Goal: Task Accomplishment & Management: Manage account settings

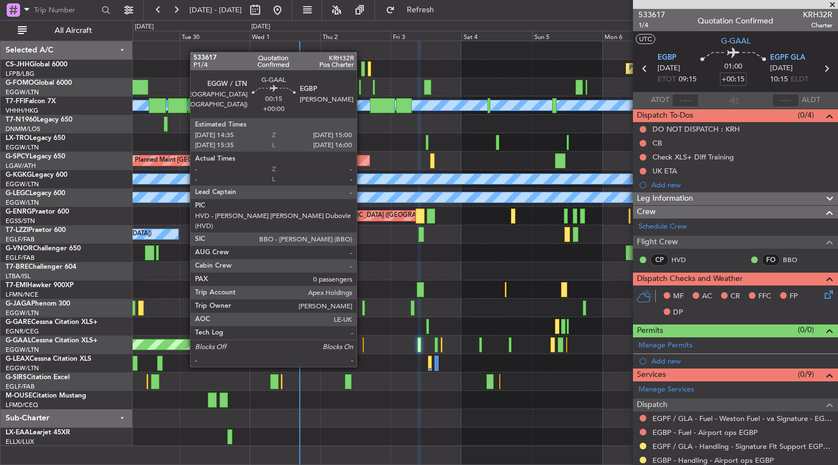
click at [363, 346] on div at bounding box center [364, 344] width 2 height 15
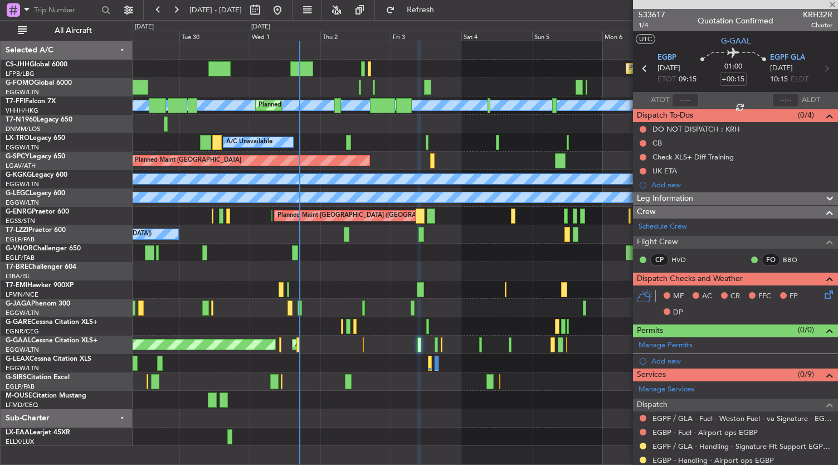
type input "0"
click at [823, 297] on icon at bounding box center [827, 292] width 9 height 9
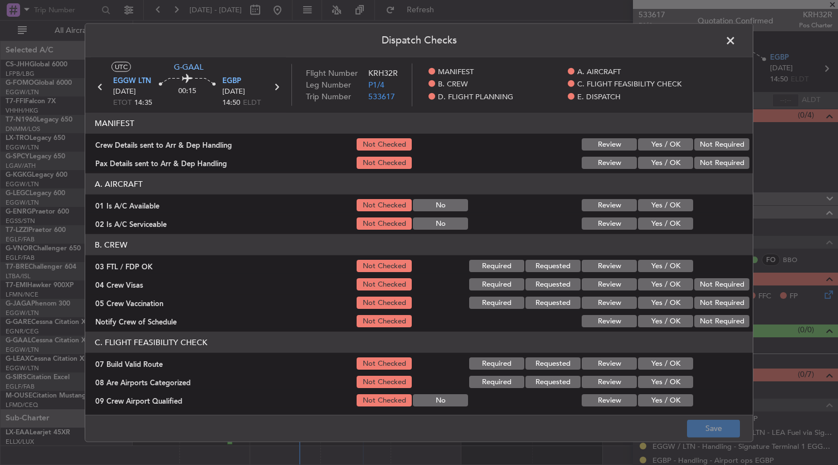
click at [669, 319] on button "Yes / OK" at bounding box center [665, 321] width 55 height 12
click at [711, 429] on button "Save" at bounding box center [713, 428] width 53 height 18
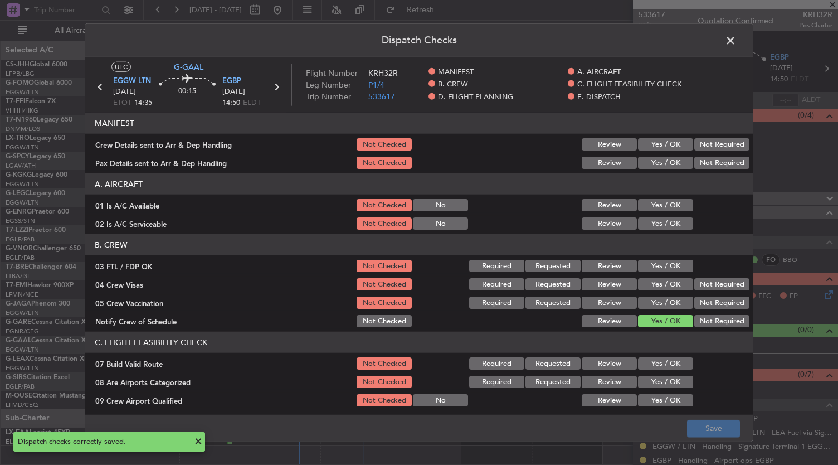
click at [736, 37] on span at bounding box center [736, 43] width 0 height 22
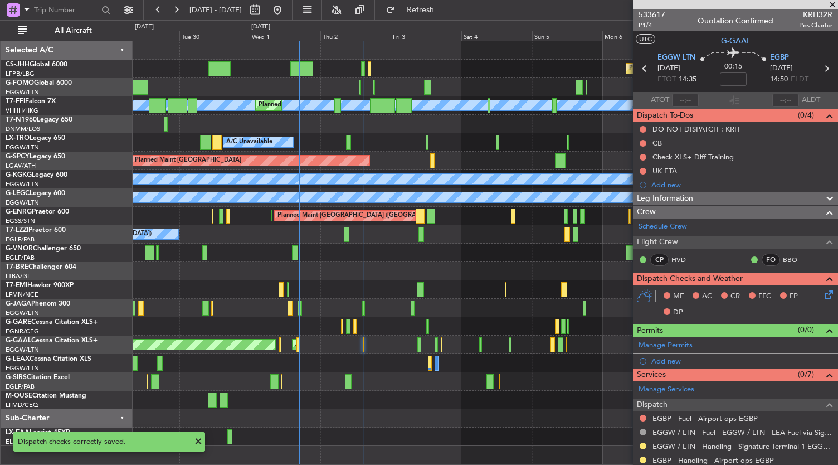
scroll to position [127, 0]
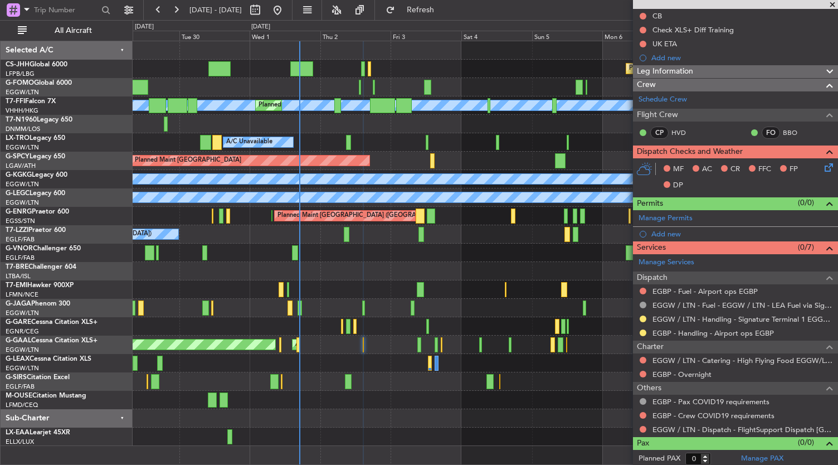
click at [405, 379] on div "Planned Maint [GEOGRAPHIC_DATA] ([GEOGRAPHIC_DATA])" at bounding box center [486, 381] width 706 height 18
click at [395, 397] on div at bounding box center [486, 400] width 706 height 18
click at [416, 430] on div at bounding box center [486, 436] width 706 height 18
click at [642, 332] on button at bounding box center [643, 332] width 7 height 7
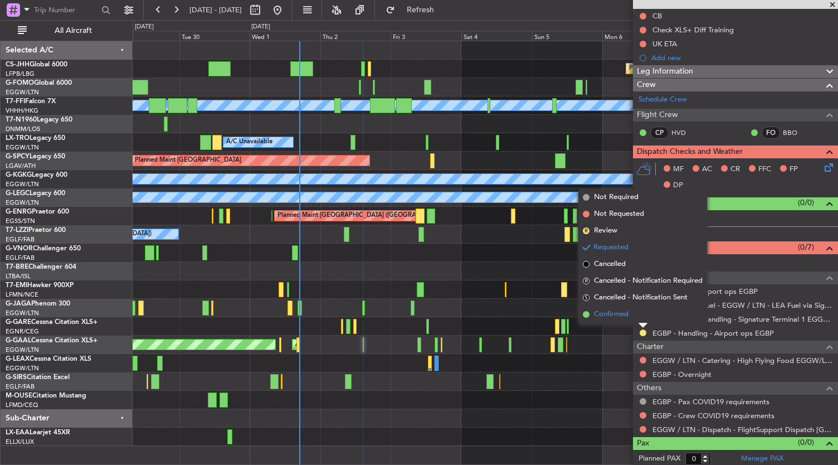
click at [594, 318] on span "Confirmed" at bounding box center [611, 314] width 35 height 11
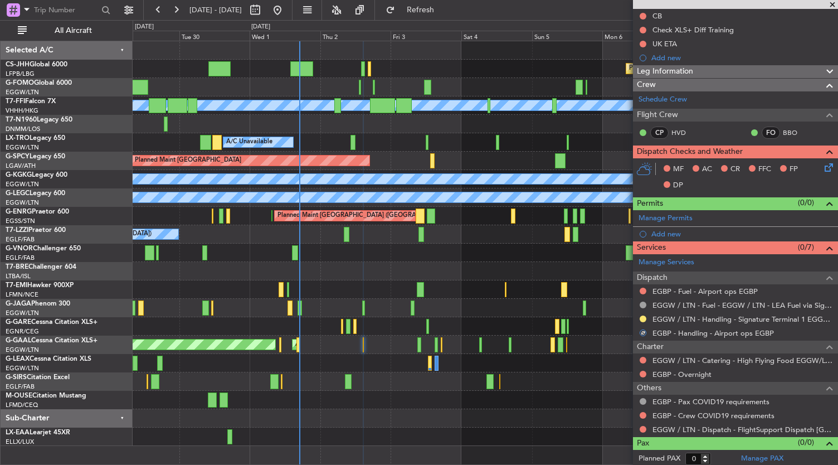
click at [645, 322] on div "EGGW / LTN - Handling - Signature Terminal 1 EGGW / LTN" at bounding box center [735, 319] width 205 height 14
click at [644, 319] on button at bounding box center [643, 318] width 7 height 7
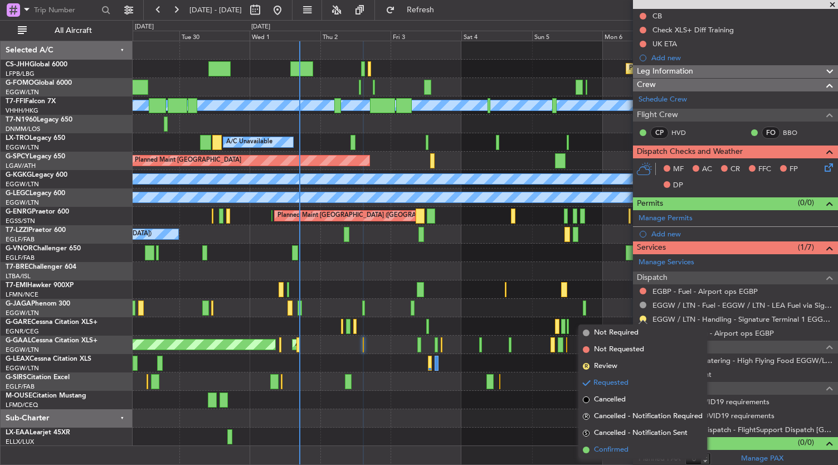
click at [605, 446] on span "Confirmed" at bounding box center [611, 449] width 35 height 11
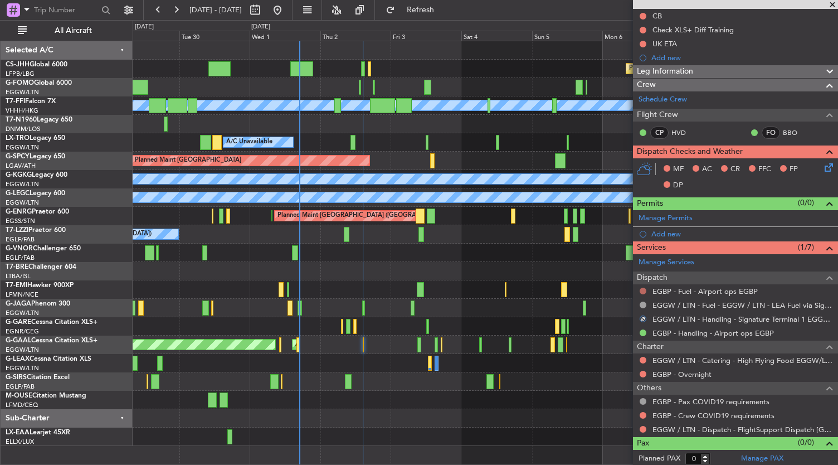
click at [645, 289] on button at bounding box center [643, 291] width 7 height 7
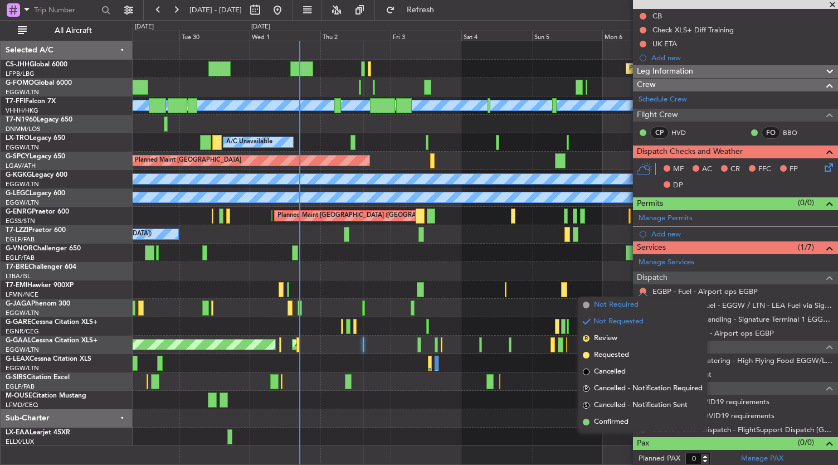
click at [605, 302] on span "Not Required" at bounding box center [616, 304] width 45 height 11
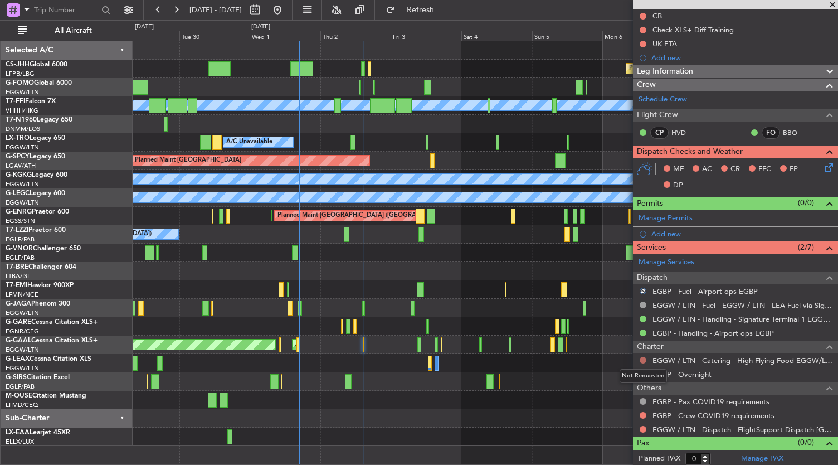
click at [643, 359] on button at bounding box center [643, 360] width 7 height 7
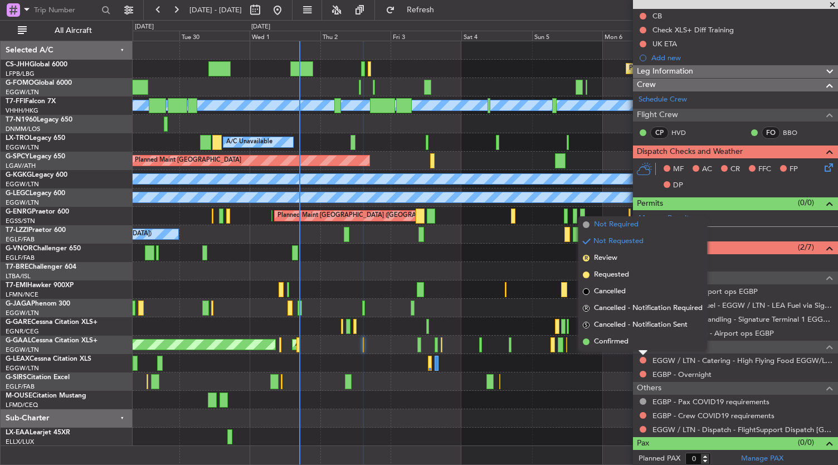
click at [618, 222] on span "Not Required" at bounding box center [616, 224] width 45 height 11
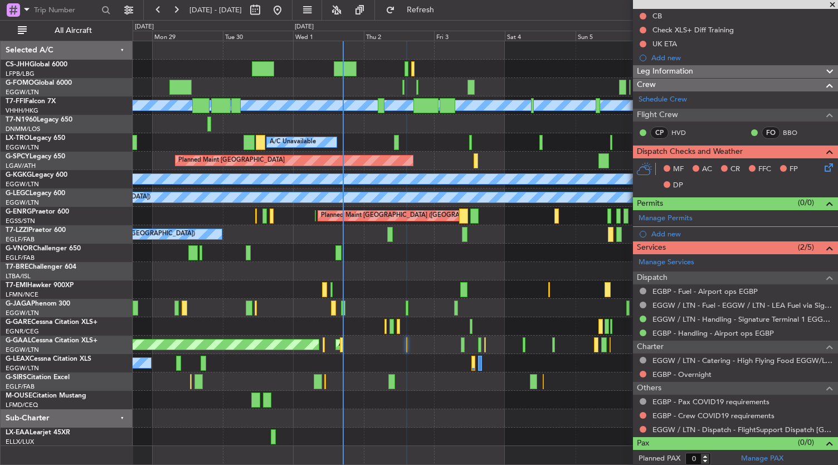
click at [424, 328] on div at bounding box center [486, 326] width 706 height 18
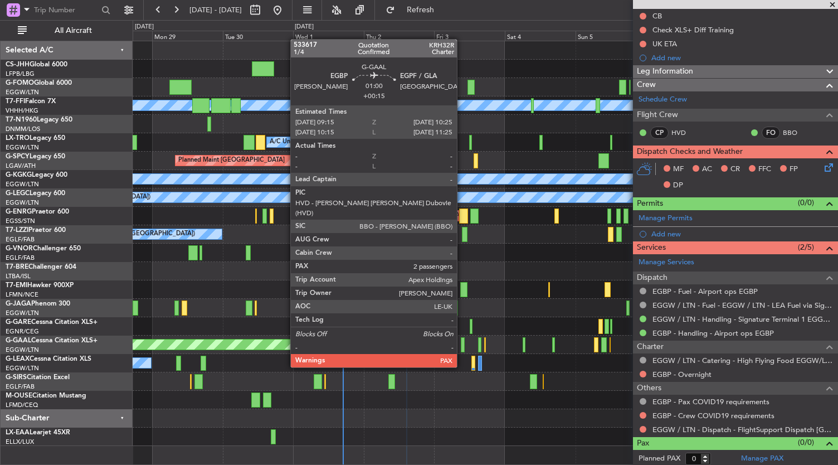
click at [463, 346] on div at bounding box center [463, 344] width 4 height 15
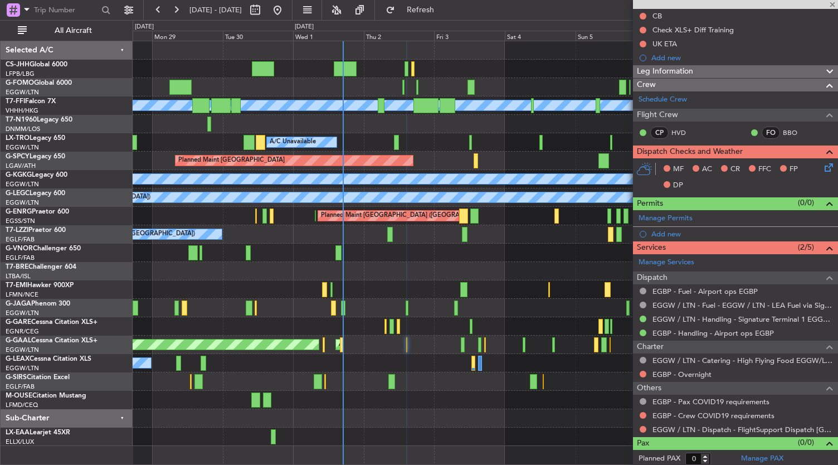
type input "+00:15"
type input "2"
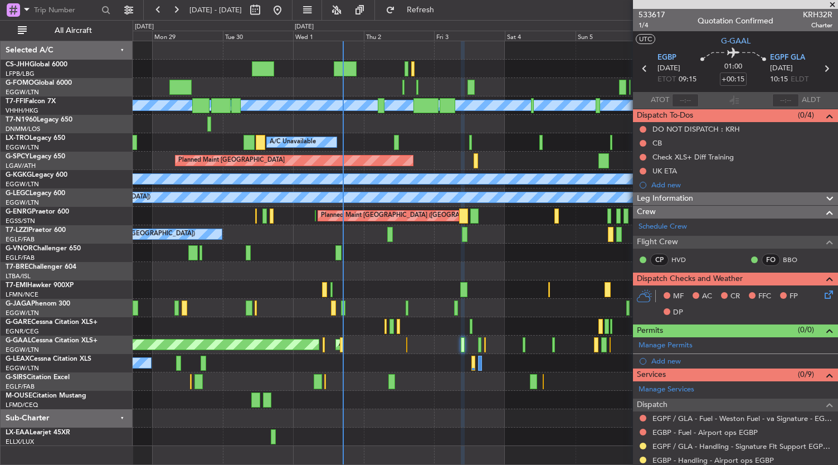
scroll to position [91, 0]
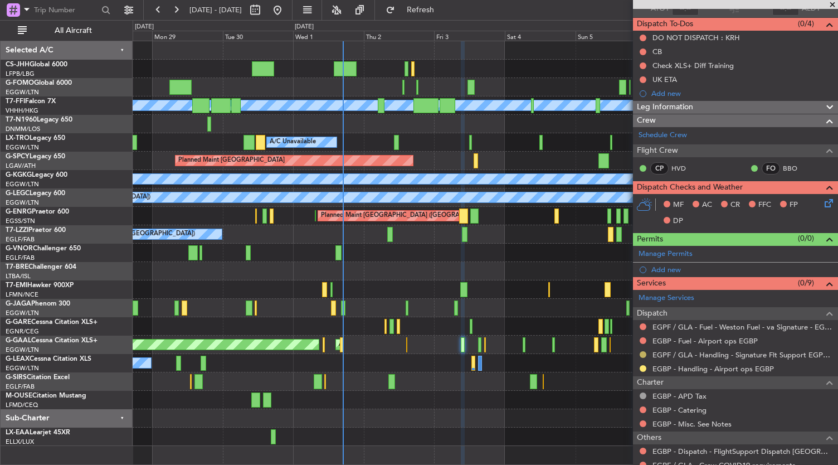
click at [643, 352] on button at bounding box center [643, 354] width 7 height 7
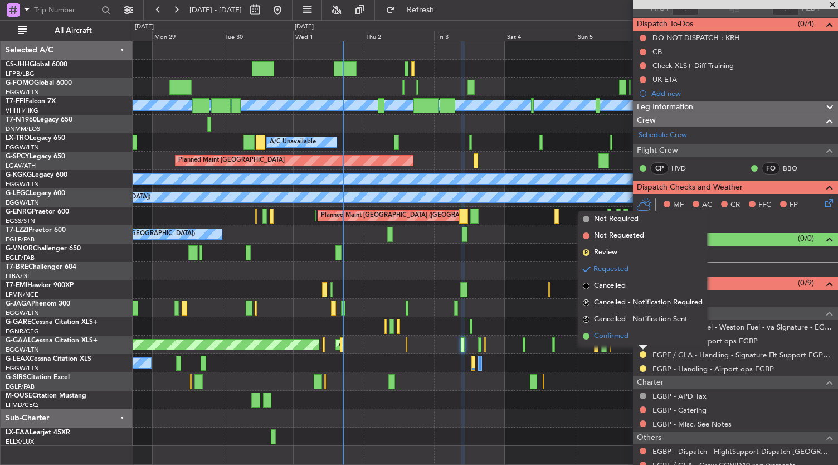
click at [624, 329] on li "Confirmed" at bounding box center [642, 336] width 129 height 17
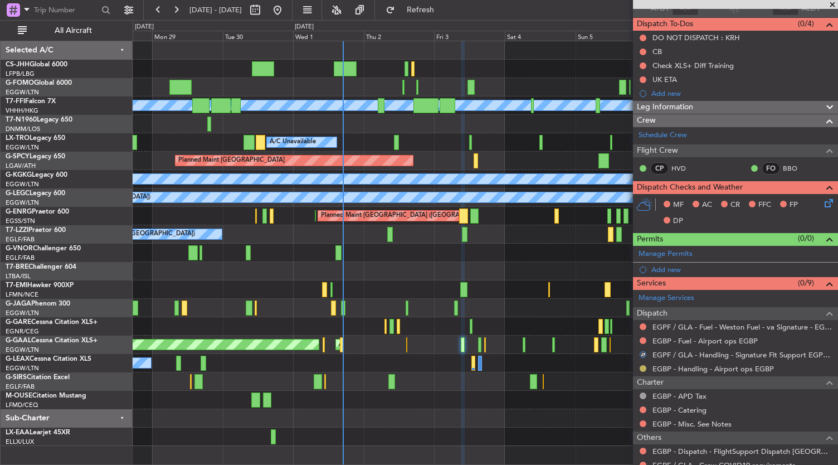
click at [645, 366] on button at bounding box center [643, 368] width 7 height 7
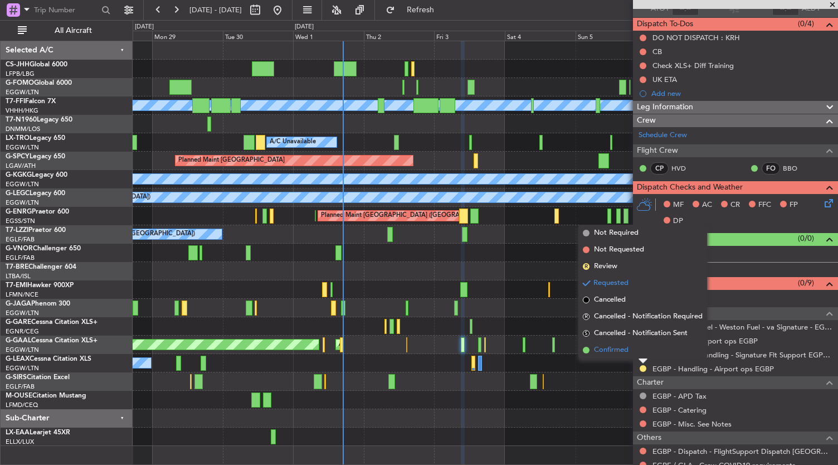
click at [604, 348] on span "Confirmed" at bounding box center [611, 349] width 35 height 11
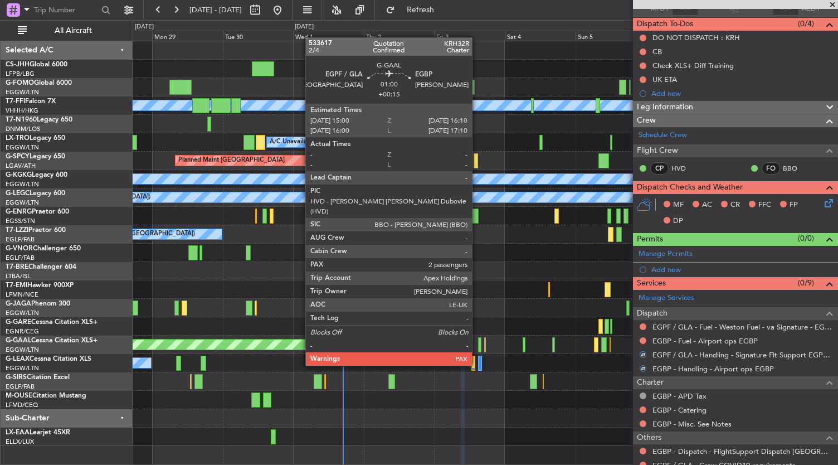
click at [478, 344] on div at bounding box center [480, 344] width 4 height 15
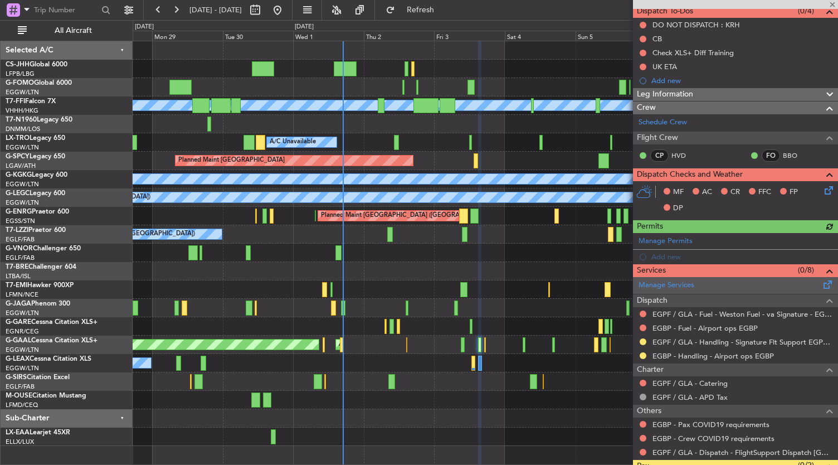
scroll to position [105, 0]
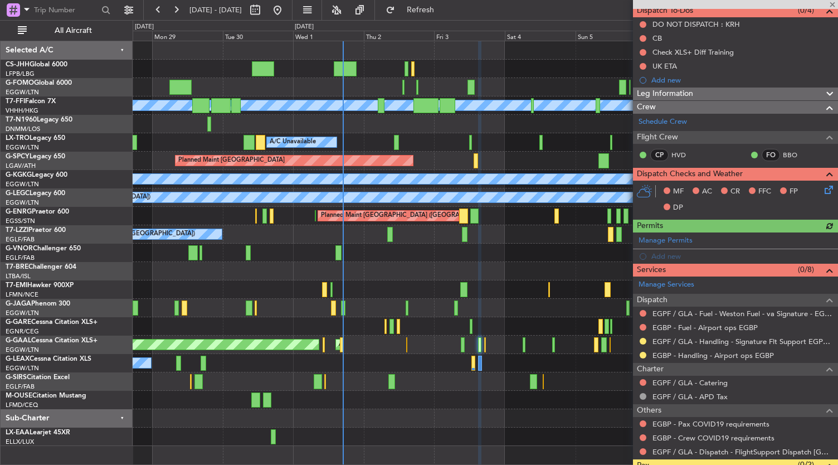
click at [643, 342] on mat-tooltip-component "Requested" at bounding box center [644, 357] width 50 height 30
click at [645, 342] on div at bounding box center [643, 341] width 9 height 9
click at [645, 339] on button at bounding box center [643, 341] width 7 height 7
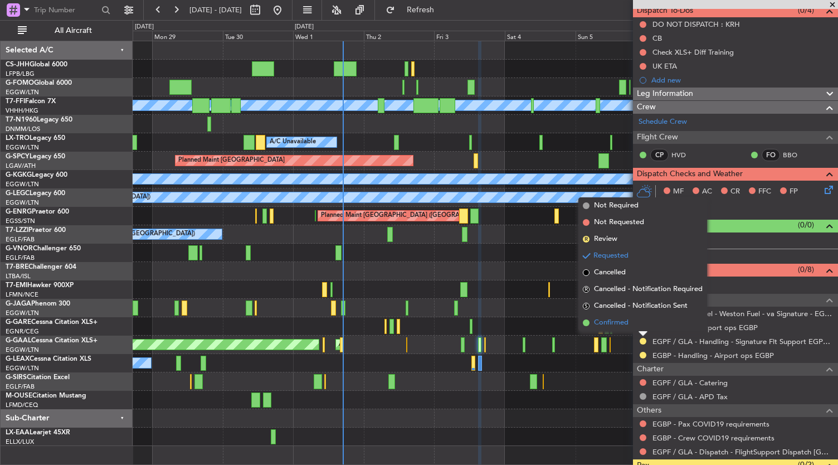
click at [629, 323] on li "Confirmed" at bounding box center [642, 322] width 129 height 17
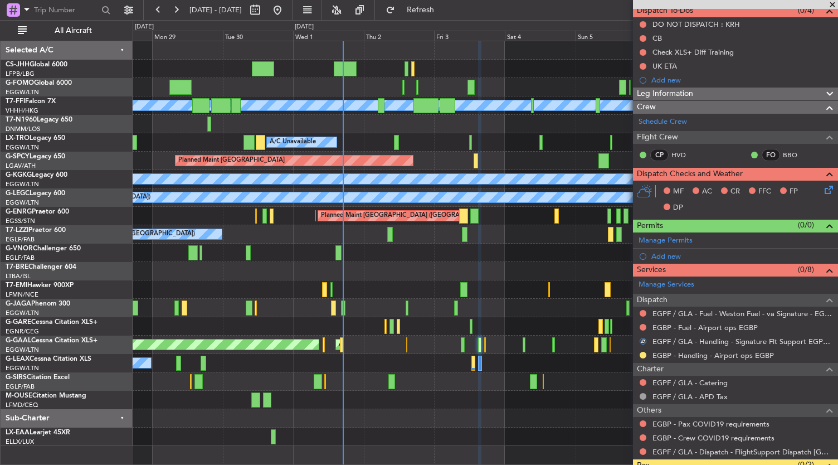
click at [646, 356] on div at bounding box center [643, 355] width 9 height 9
click at [646, 354] on button at bounding box center [643, 355] width 7 height 7
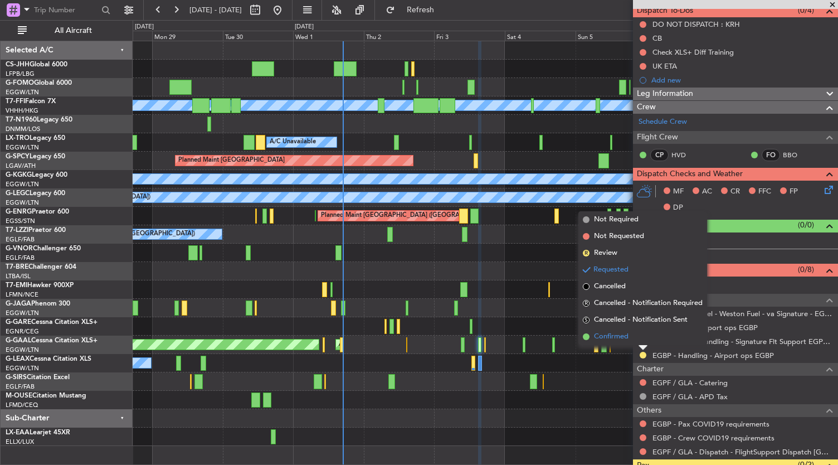
click at [611, 334] on span "Confirmed" at bounding box center [611, 336] width 35 height 11
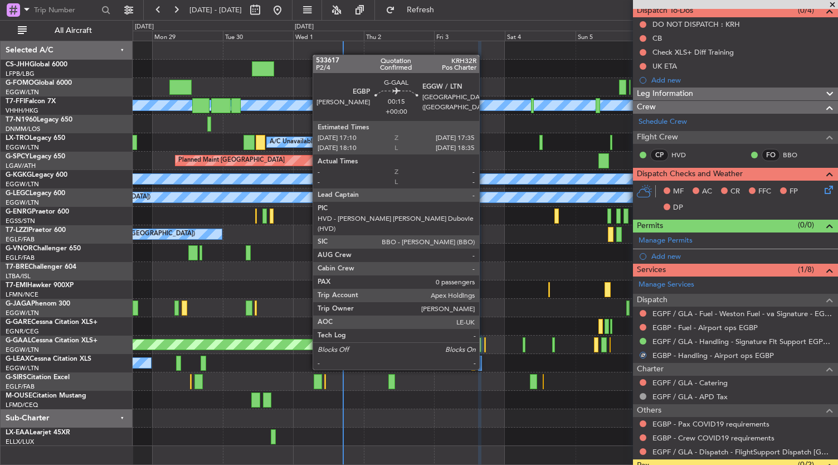
click at [485, 348] on div at bounding box center [485, 344] width 2 height 15
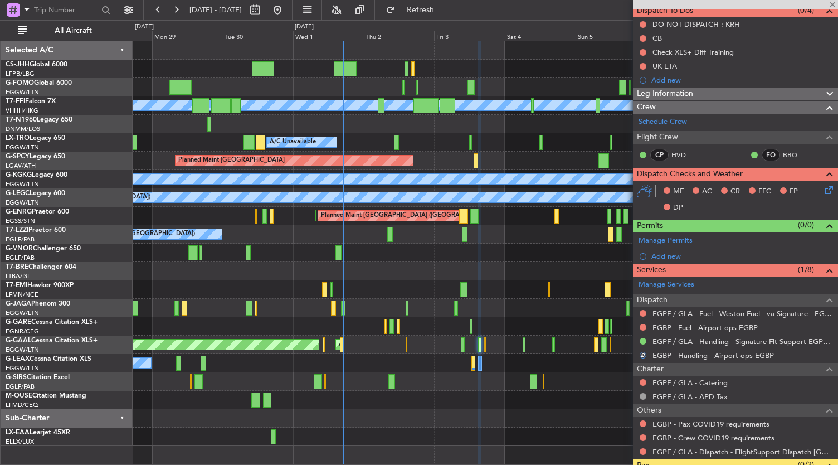
type input "0"
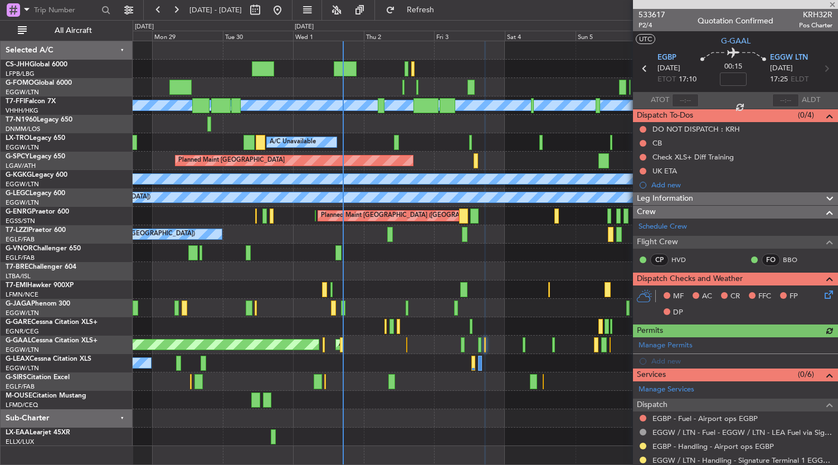
scroll to position [127, 0]
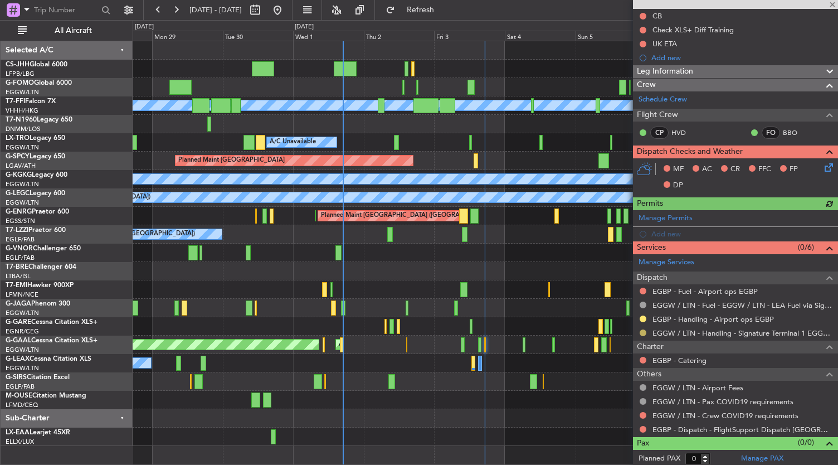
click at [644, 330] on button at bounding box center [643, 332] width 7 height 7
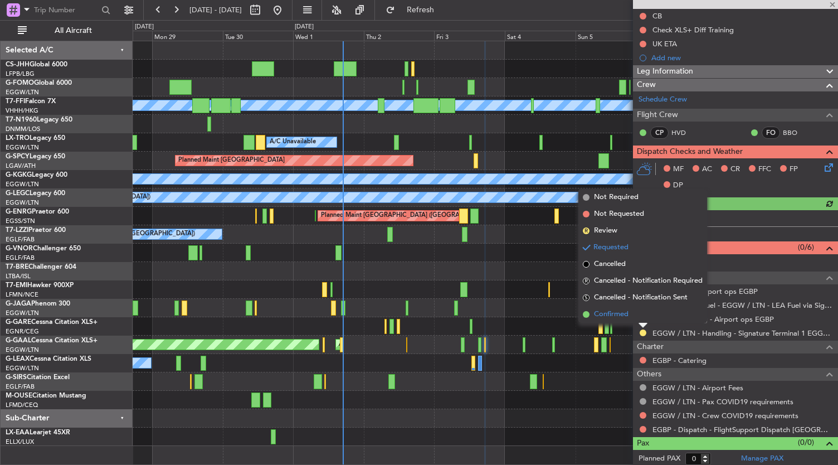
click at [628, 314] on span "Confirmed" at bounding box center [611, 314] width 35 height 11
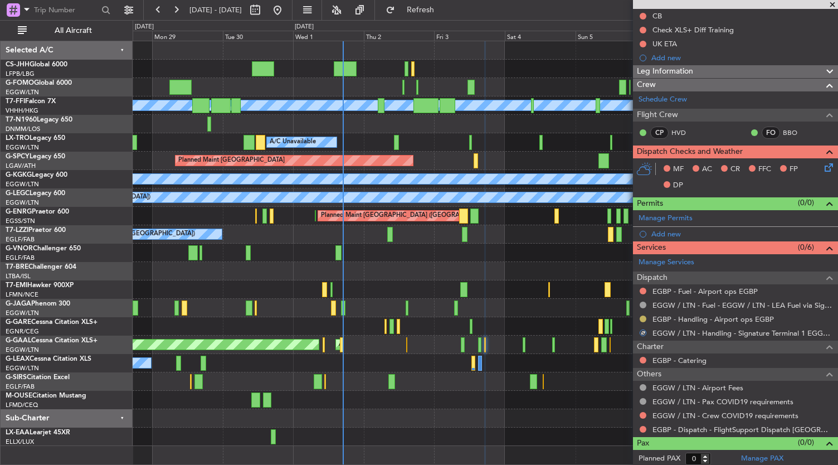
click at [643, 317] on button at bounding box center [643, 318] width 7 height 7
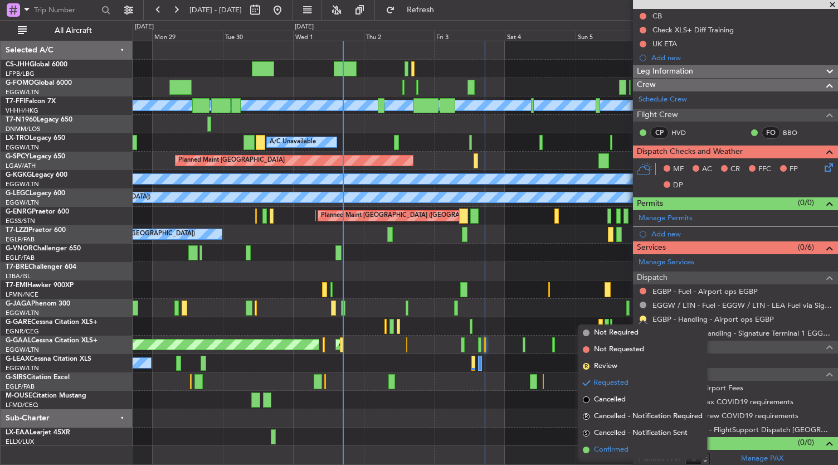
click at [593, 450] on li "Confirmed" at bounding box center [642, 449] width 129 height 17
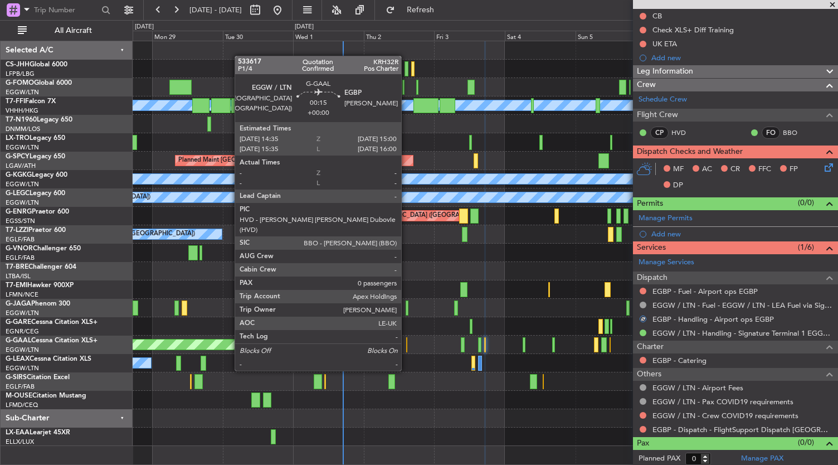
click at [407, 349] on div at bounding box center [407, 344] width 2 height 15
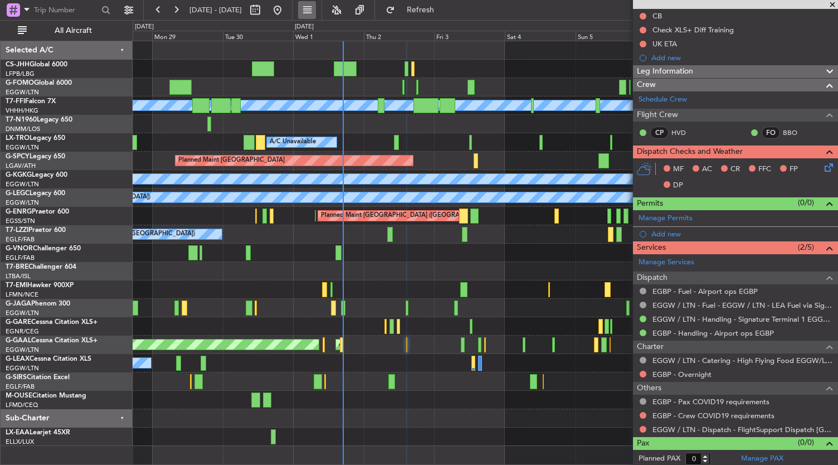
scroll to position [0, 0]
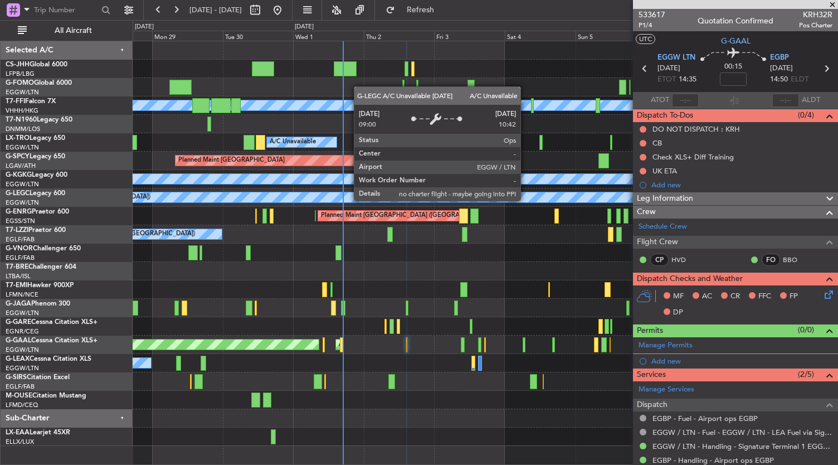
click at [526, 200] on div "A/C Unavailable [GEOGRAPHIC_DATA] ([GEOGRAPHIC_DATA])" at bounding box center [755, 197] width 1577 height 10
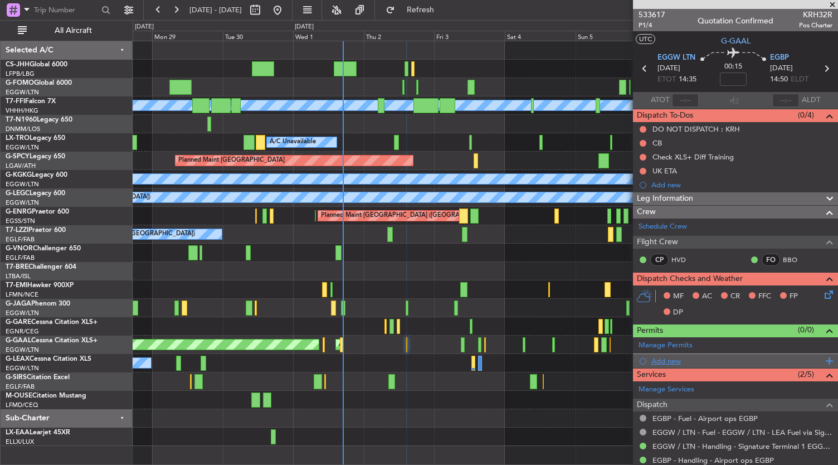
scroll to position [127, 0]
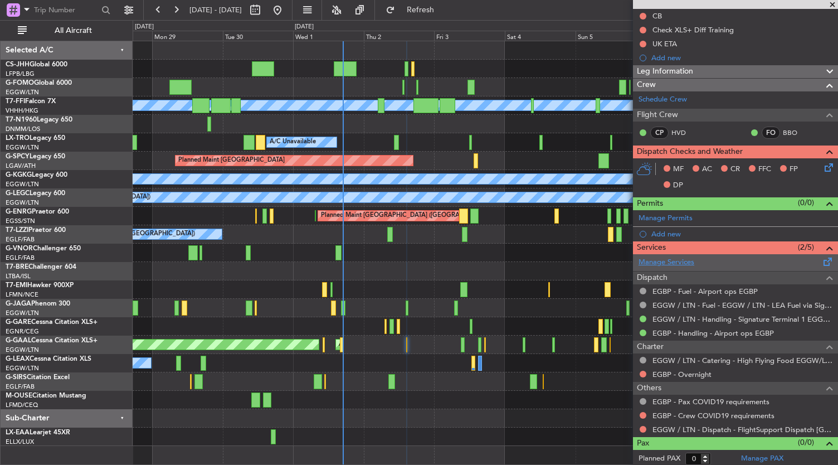
click at [670, 261] on link "Manage Services" at bounding box center [667, 262] width 56 height 11
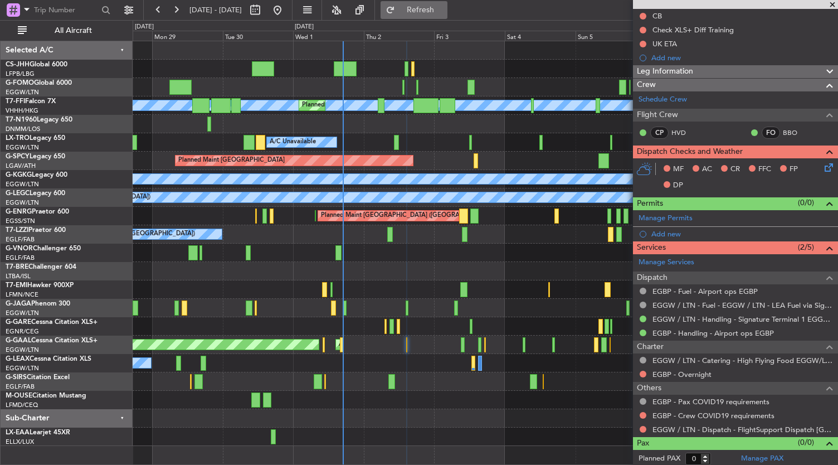
click at [448, 3] on button "Refresh" at bounding box center [414, 10] width 67 height 18
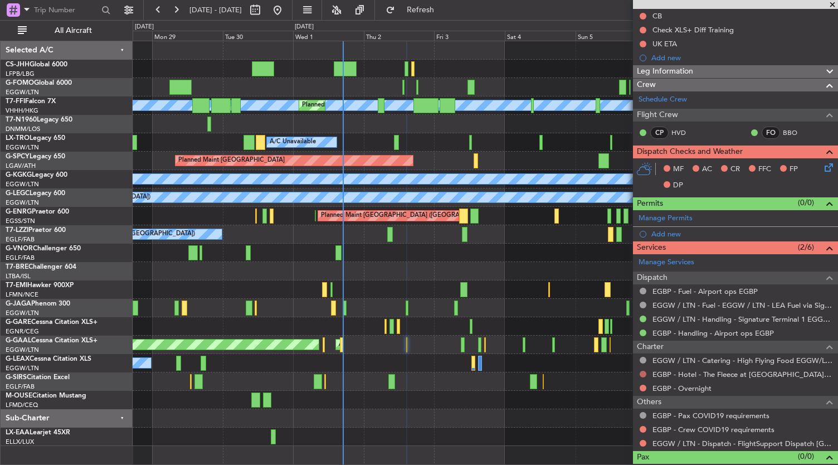
click at [645, 371] on button at bounding box center [643, 374] width 7 height 7
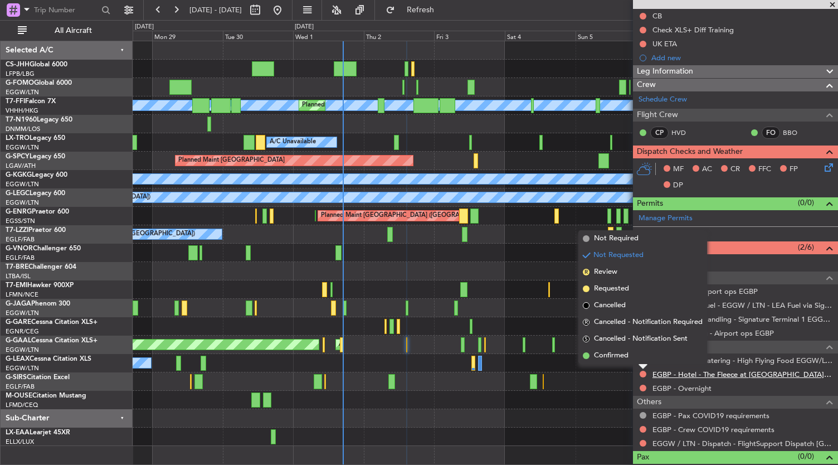
click at [721, 375] on link "EGBP - Hotel - The Fleece at [GEOGRAPHIC_DATA] ( EGBP )" at bounding box center [743, 373] width 180 height 9
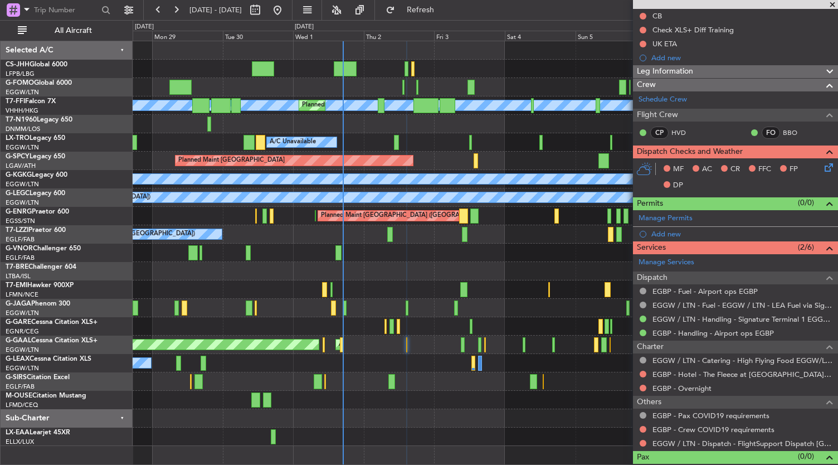
click at [638, 372] on div "EGBP - Hotel - The Fleece at [GEOGRAPHIC_DATA] ( EGBP )" at bounding box center [735, 374] width 205 height 14
click at [639, 371] on div at bounding box center [643, 373] width 9 height 9
click at [644, 372] on button at bounding box center [643, 374] width 7 height 7
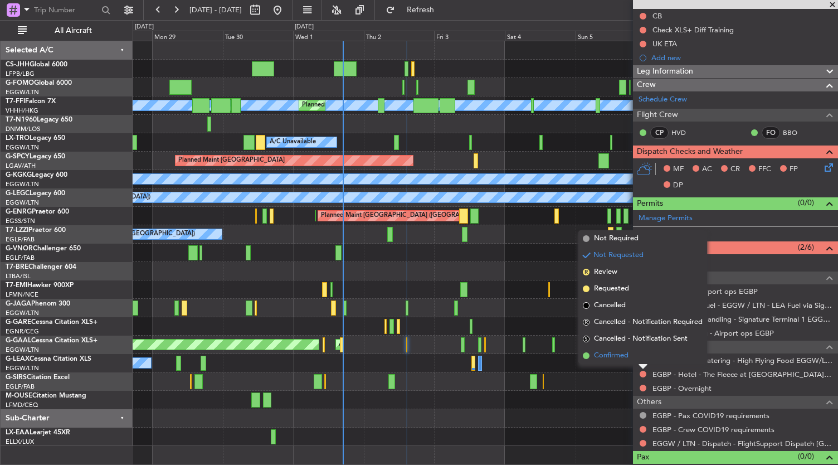
click at [619, 357] on span "Confirmed" at bounding box center [611, 355] width 35 height 11
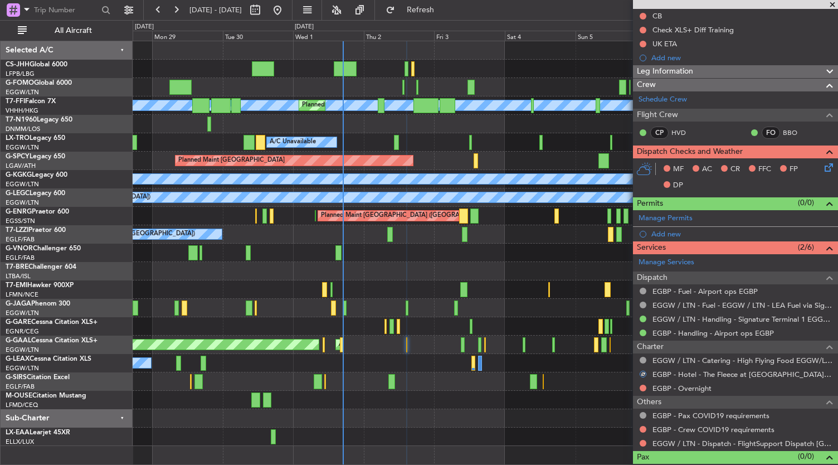
click at [639, 383] on nimbus-traffic-light at bounding box center [643, 387] width 9 height 9
click at [642, 386] on button at bounding box center [643, 388] width 7 height 7
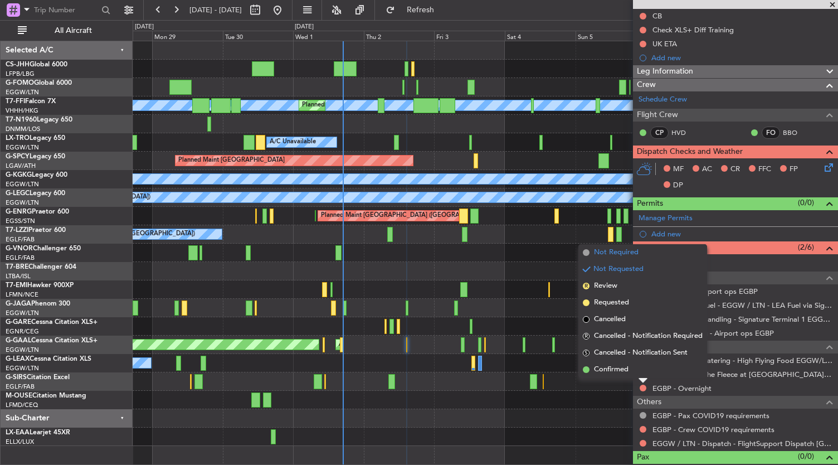
click at [612, 249] on span "Not Required" at bounding box center [616, 252] width 45 height 11
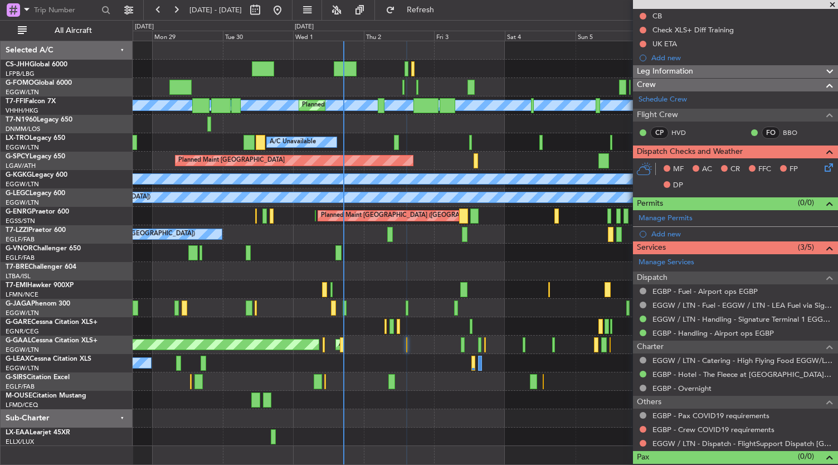
click at [432, 262] on div at bounding box center [486, 271] width 706 height 18
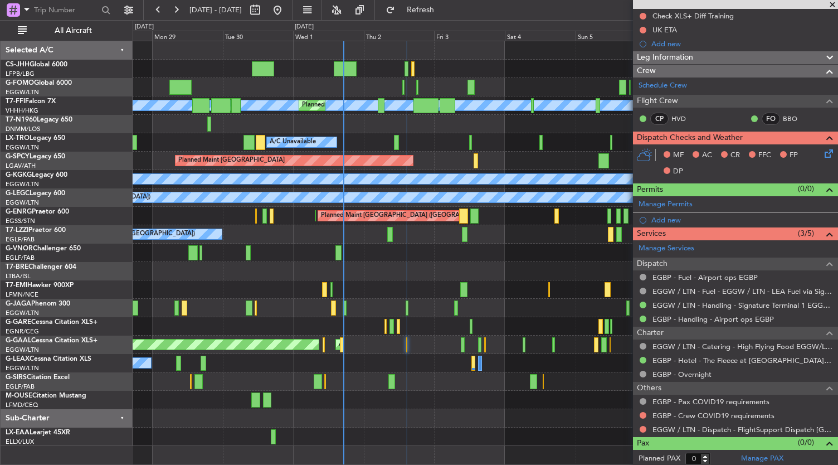
scroll to position [0, 0]
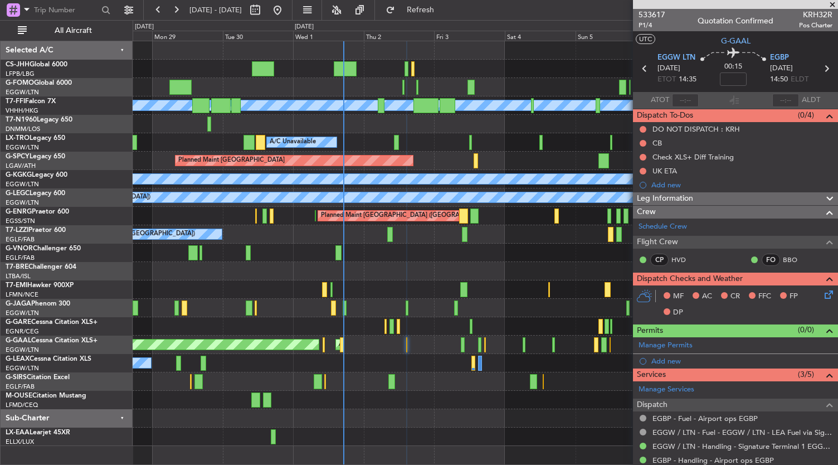
click at [708, 196] on div "Leg Information" at bounding box center [735, 198] width 205 height 13
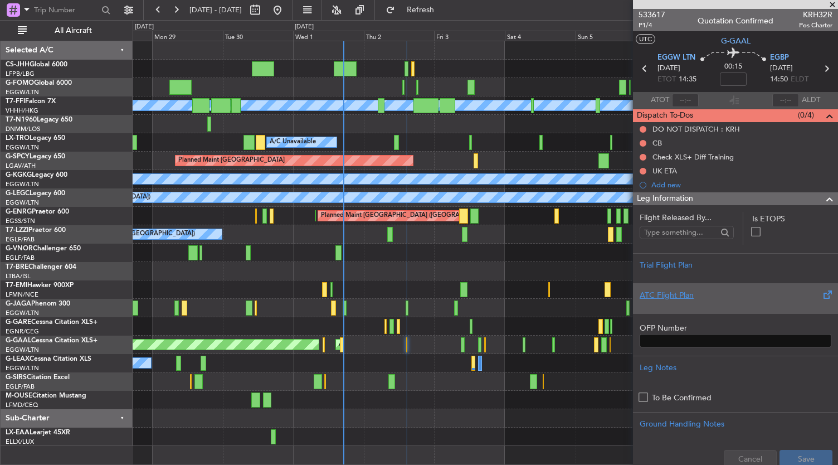
click at [672, 295] on div "ATC Flight Plan" at bounding box center [736, 295] width 192 height 12
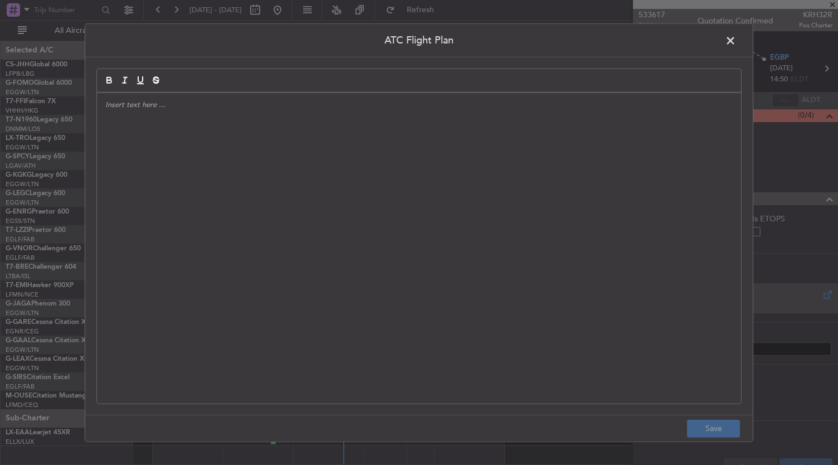
click at [514, 239] on div at bounding box center [419, 248] width 644 height 310
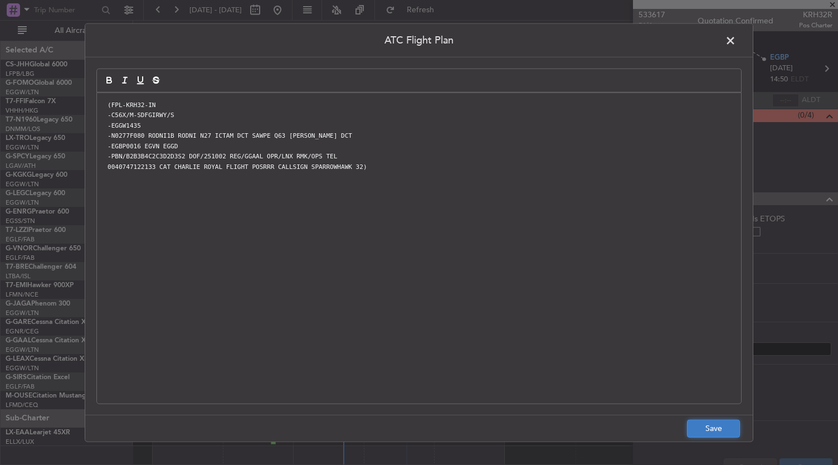
click at [720, 430] on button "Save" at bounding box center [713, 428] width 53 height 18
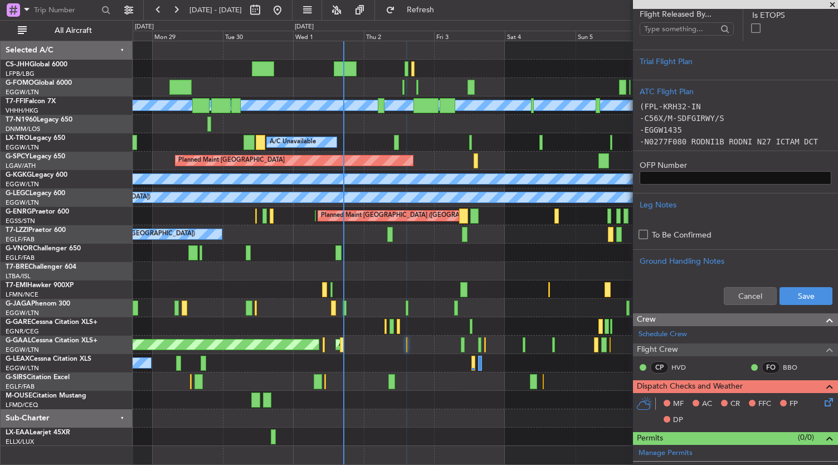
scroll to position [213, 0]
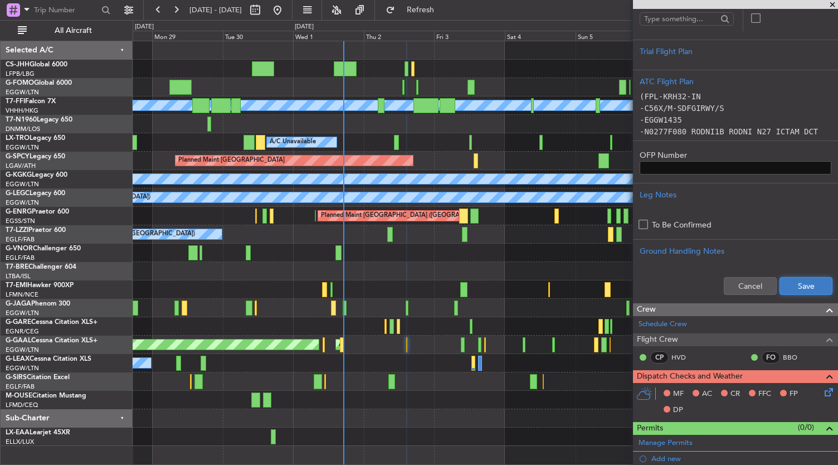
click at [787, 291] on button "Save" at bounding box center [806, 286] width 53 height 18
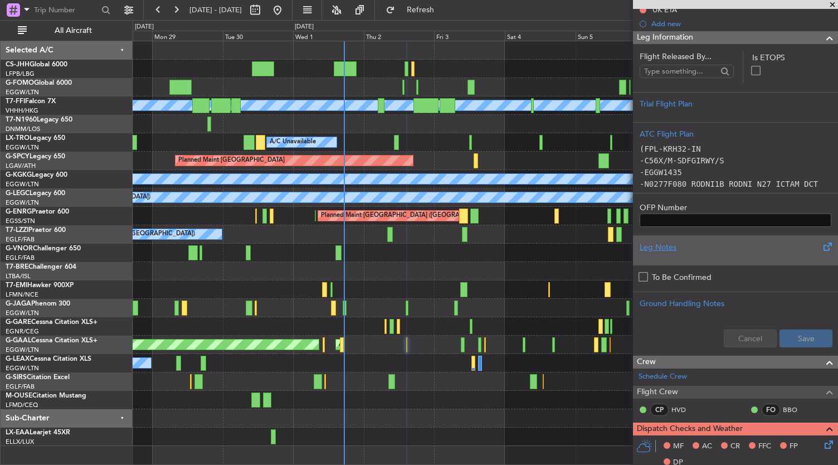
scroll to position [78, 0]
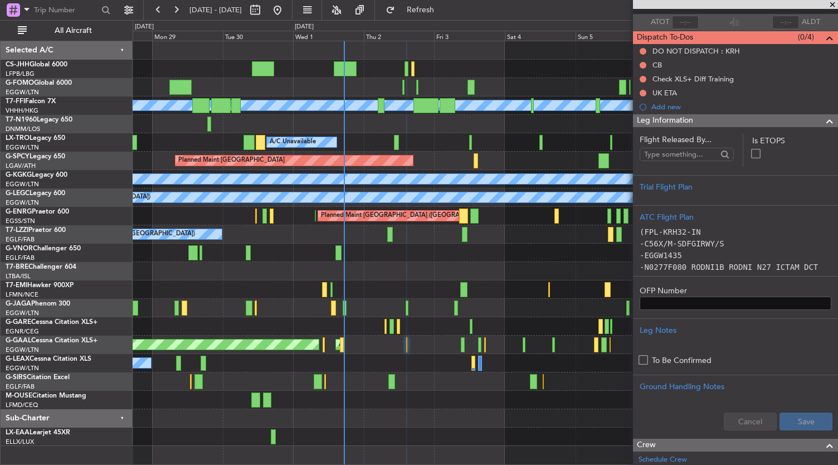
click at [746, 125] on div "Leg Information" at bounding box center [735, 120] width 205 height 13
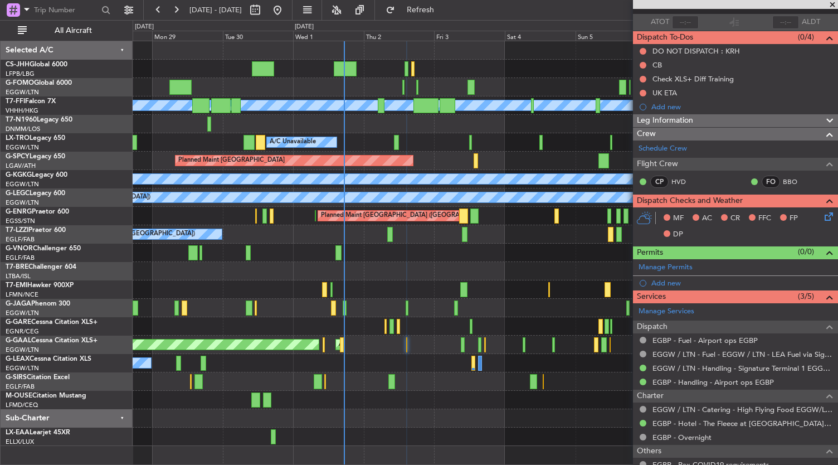
click at [509, 288] on div at bounding box center [486, 289] width 706 height 18
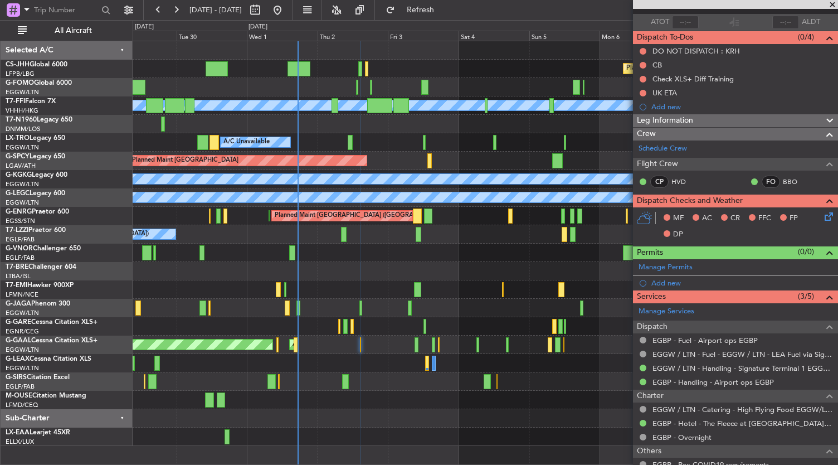
click at [396, 273] on div "Planned Maint [GEOGRAPHIC_DATA] ([GEOGRAPHIC_DATA]) Planned Maint [GEOGRAPHIC_D…" at bounding box center [486, 243] width 706 height 405
click at [448, 296] on div at bounding box center [486, 289] width 706 height 18
click at [364, 403] on div at bounding box center [486, 400] width 706 height 18
click at [343, 426] on div at bounding box center [486, 418] width 706 height 18
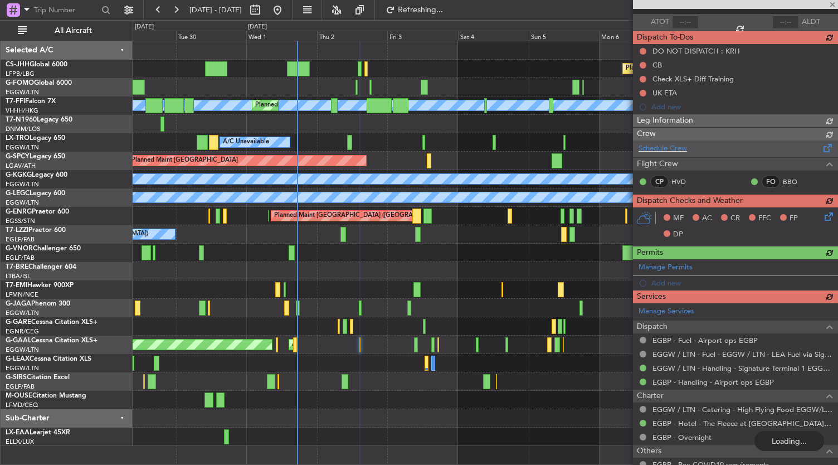
scroll to position [0, 0]
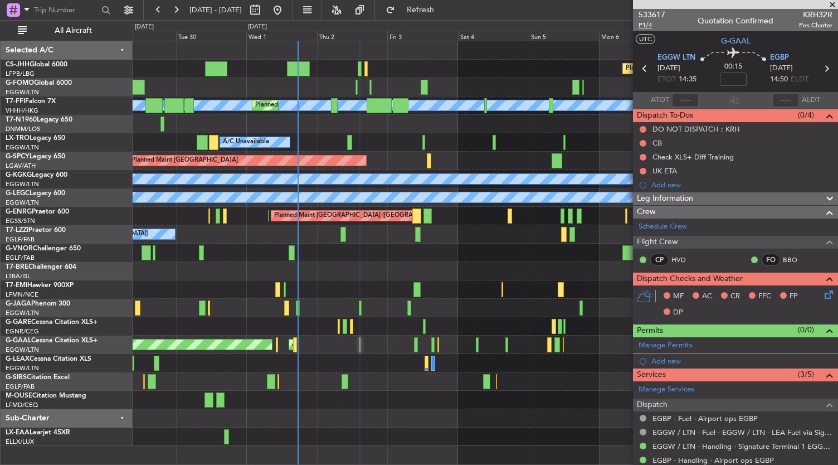
click at [641, 24] on span "P1/4" at bounding box center [652, 25] width 27 height 9
